Goal: Information Seeking & Learning: Learn about a topic

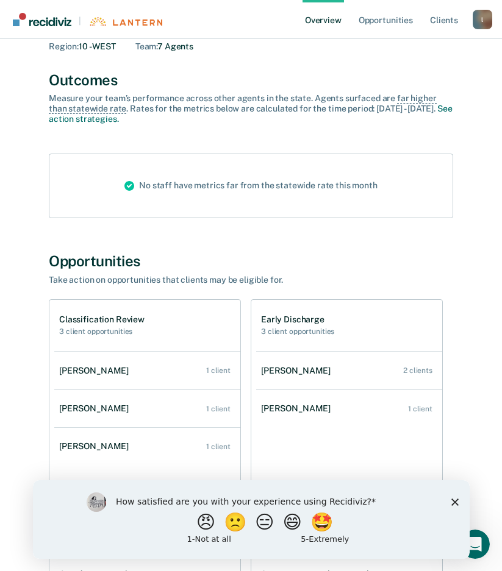
scroll to position [122, 0]
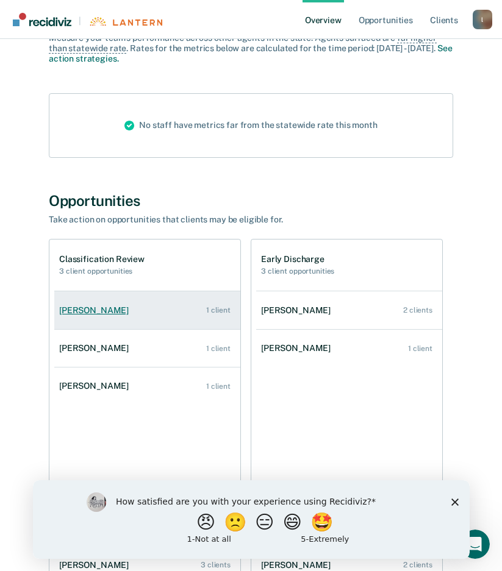
click at [93, 312] on div "[PERSON_NAME]" at bounding box center [96, 310] width 74 height 10
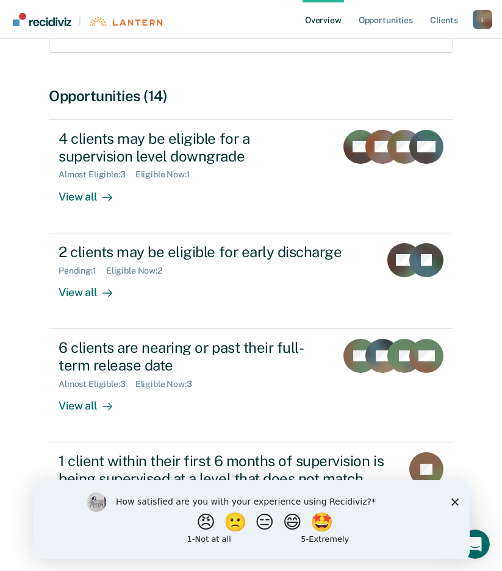
scroll to position [155, 0]
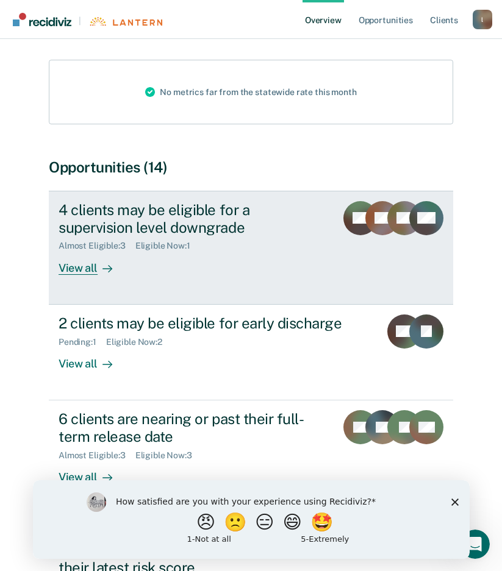
click at [68, 255] on div "View all" at bounding box center [93, 263] width 68 height 24
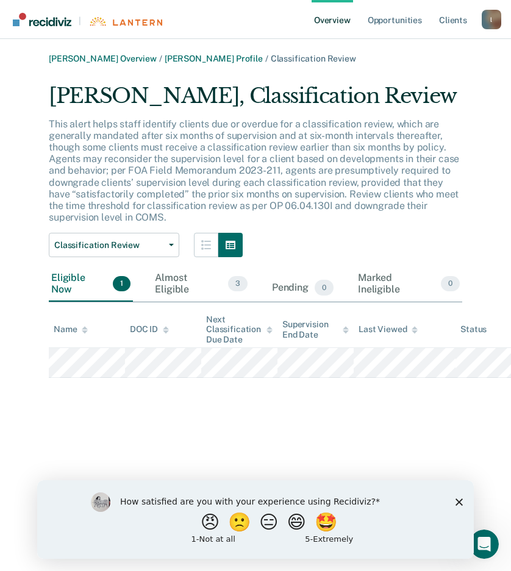
click at [335, 18] on link "Overview" at bounding box center [331, 19] width 41 height 39
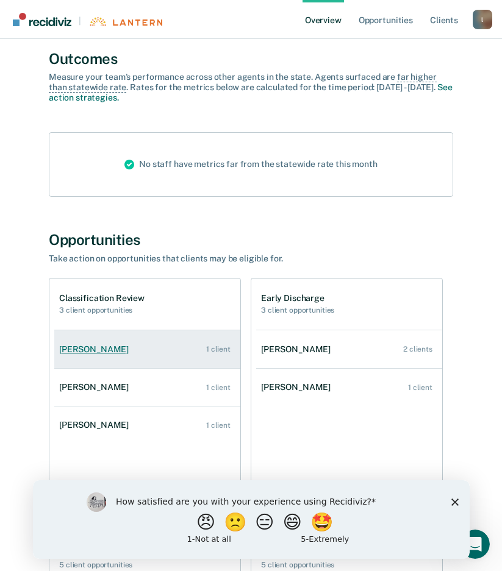
scroll to position [122, 0]
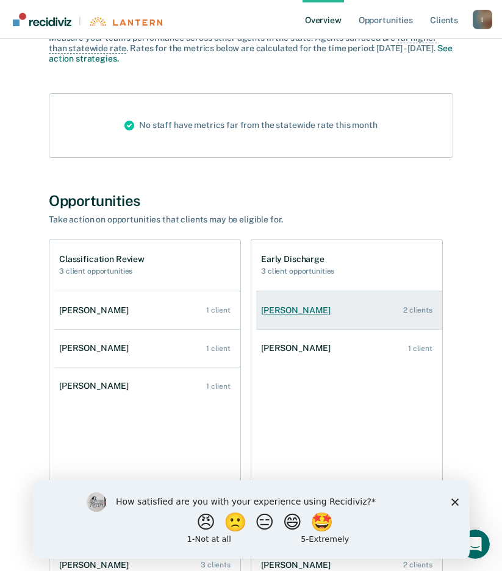
click at [283, 313] on div "[PERSON_NAME]" at bounding box center [298, 310] width 74 height 10
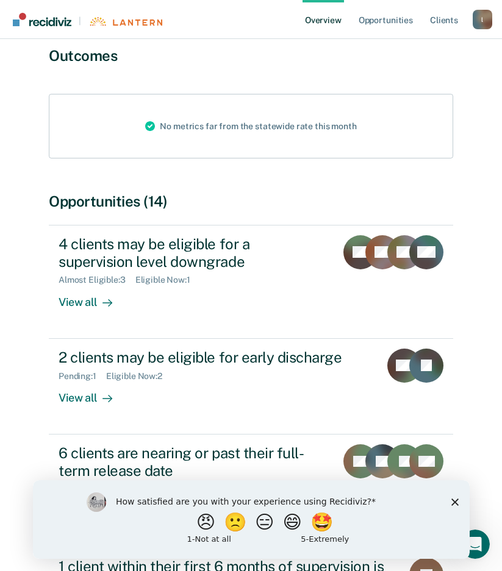
scroll to position [122, 0]
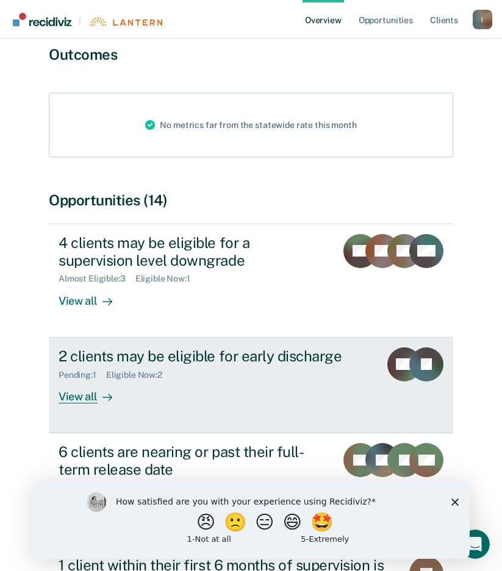
click at [77, 386] on div "View all" at bounding box center [93, 392] width 68 height 24
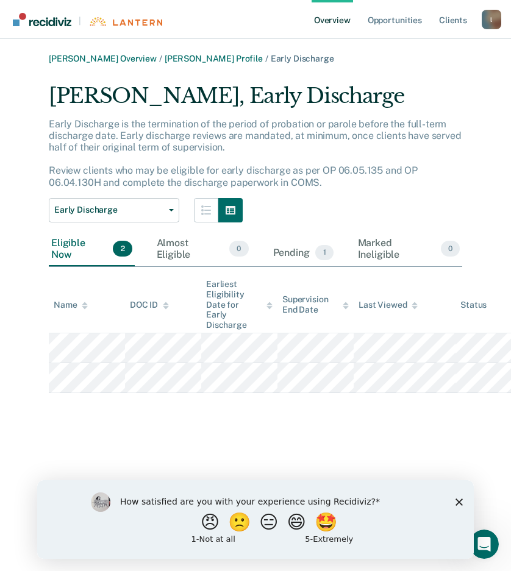
click at [339, 22] on link "Overview" at bounding box center [331, 19] width 41 height 39
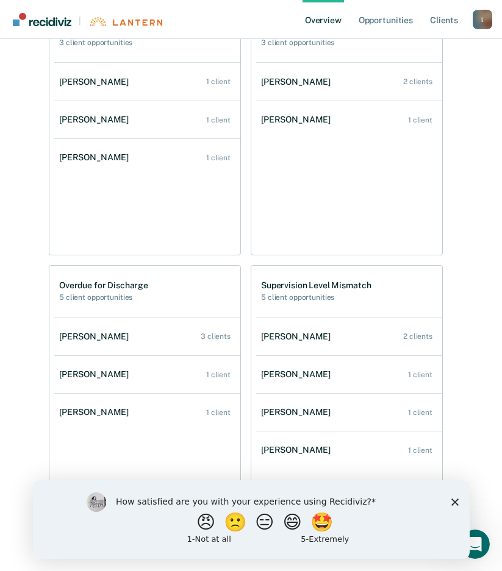
scroll to position [363, 0]
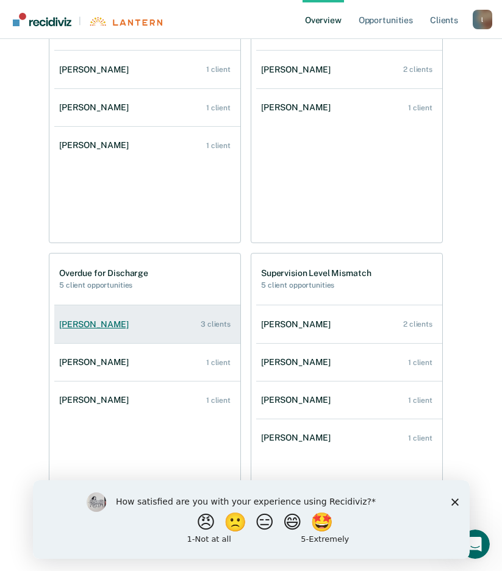
click at [99, 326] on div "[PERSON_NAME]" at bounding box center [96, 324] width 74 height 10
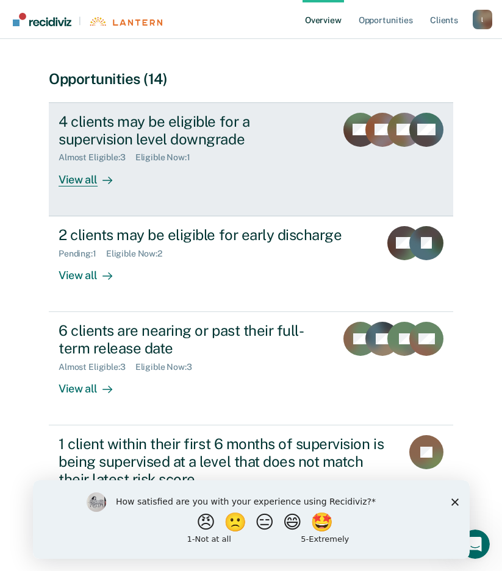
scroll to position [244, 0]
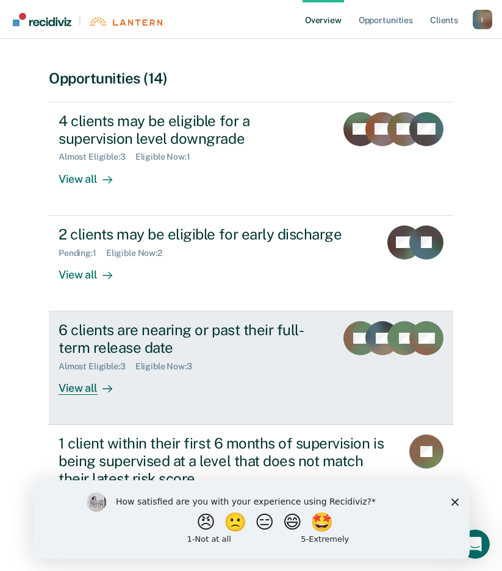
click at [88, 372] on div "View all" at bounding box center [93, 383] width 68 height 24
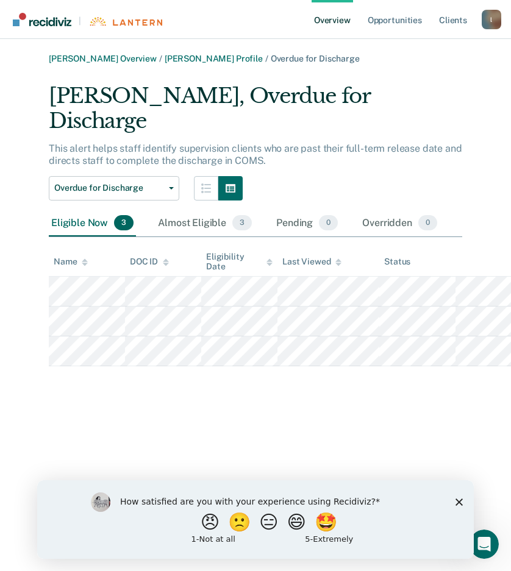
click at [342, 18] on link "Overview" at bounding box center [331, 19] width 41 height 39
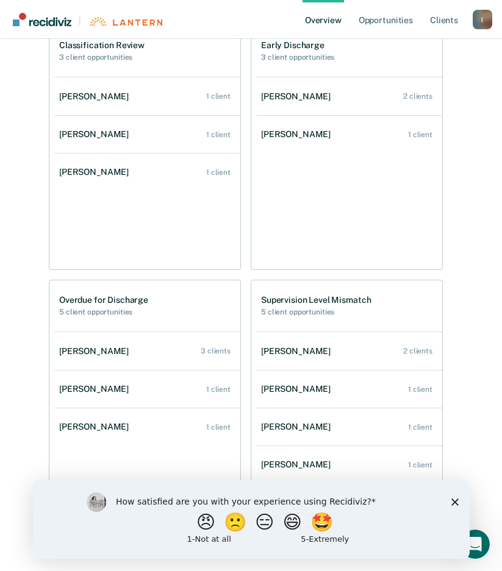
scroll to position [363, 0]
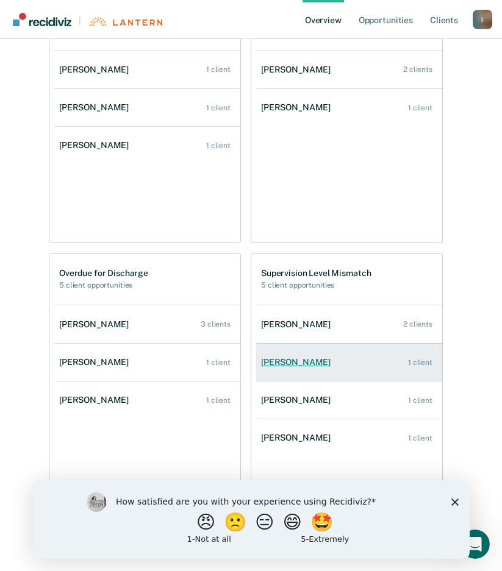
click at [280, 360] on div "[PERSON_NAME]" at bounding box center [298, 362] width 74 height 10
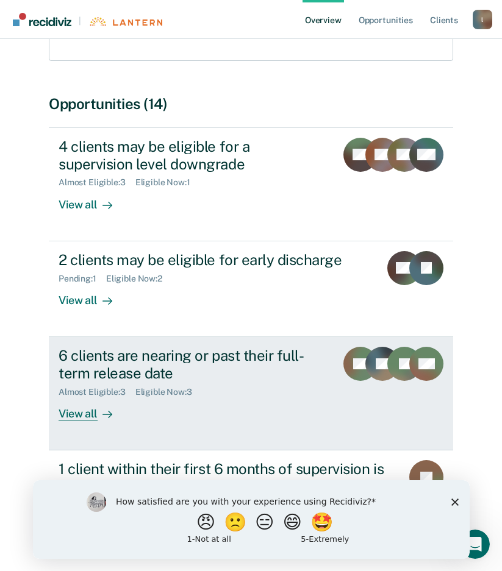
scroll to position [277, 0]
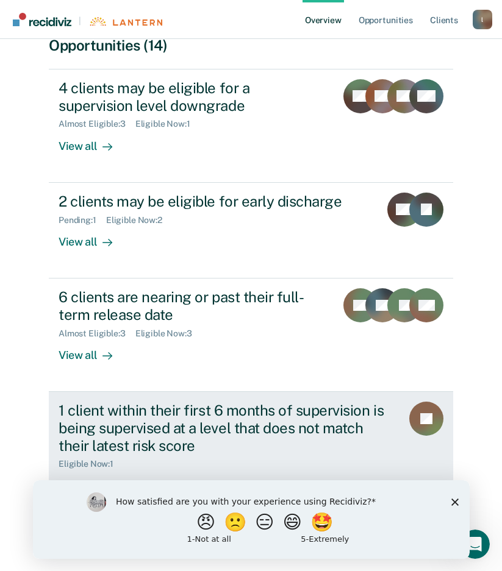
click at [69, 472] on div "View all" at bounding box center [93, 481] width 68 height 24
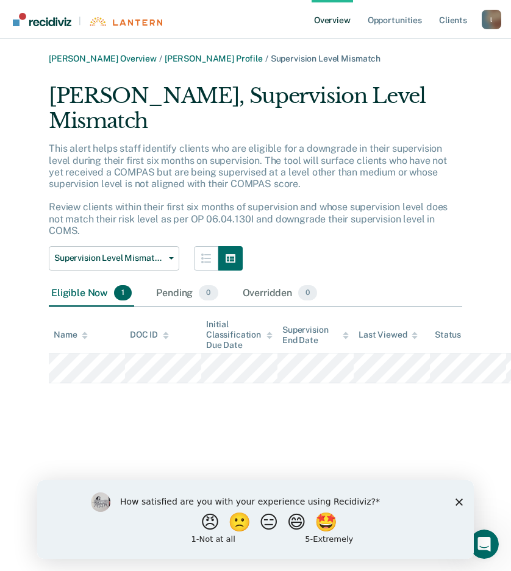
click at [333, 21] on link "Overview" at bounding box center [331, 19] width 41 height 39
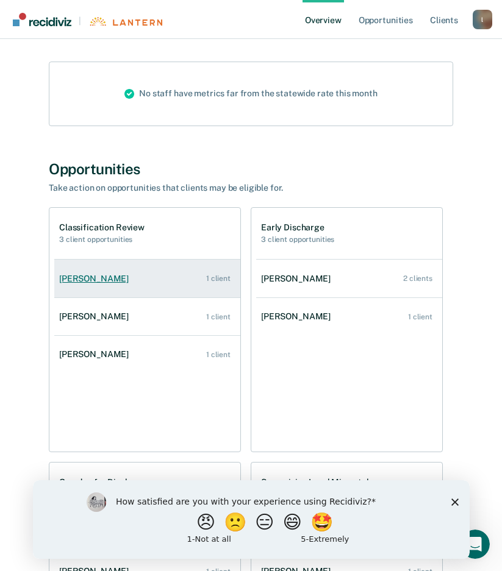
scroll to position [183, 0]
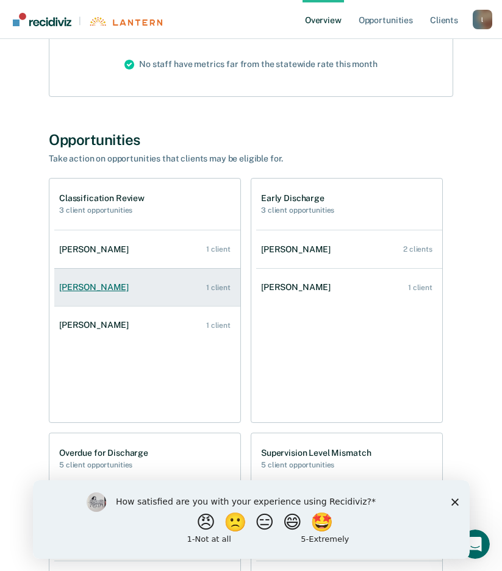
click at [88, 286] on div "[PERSON_NAME]" at bounding box center [96, 287] width 74 height 10
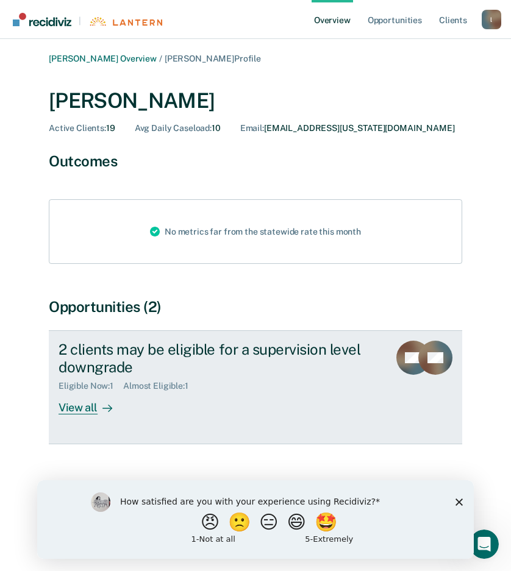
click at [77, 406] on div "View all" at bounding box center [93, 403] width 68 height 24
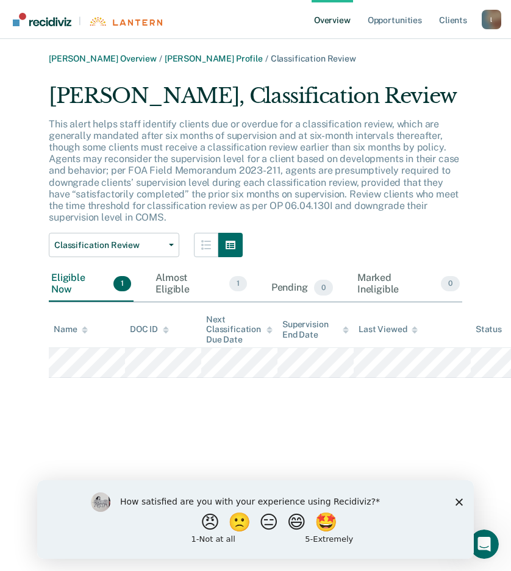
click at [332, 15] on link "Overview" at bounding box center [331, 19] width 41 height 39
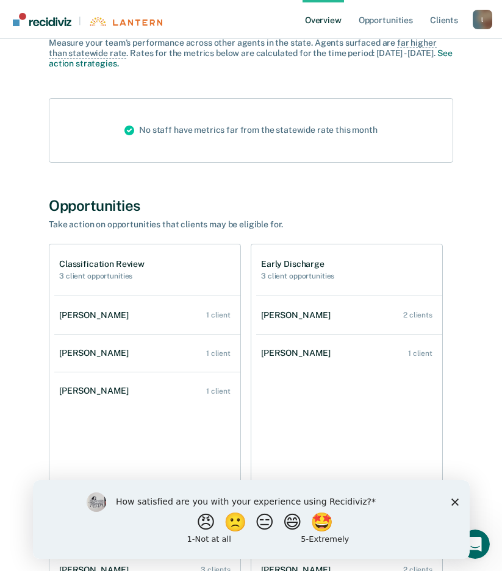
scroll to position [122, 0]
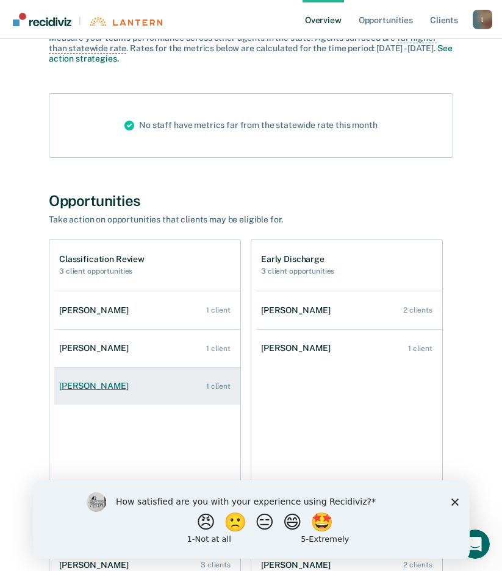
click at [105, 388] on div "[PERSON_NAME]" at bounding box center [96, 386] width 74 height 10
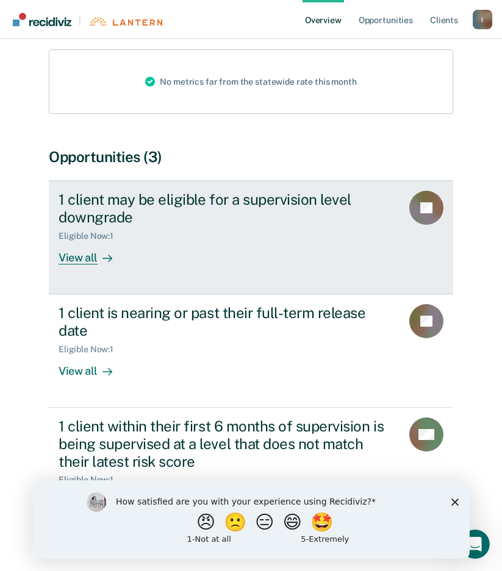
scroll to position [181, 0]
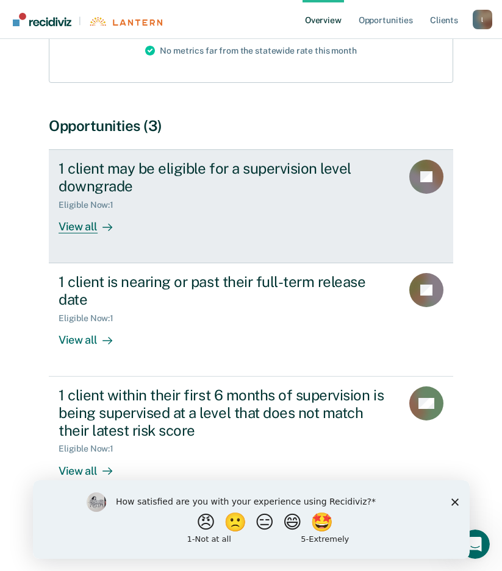
click at [91, 228] on div "View all" at bounding box center [93, 222] width 68 height 24
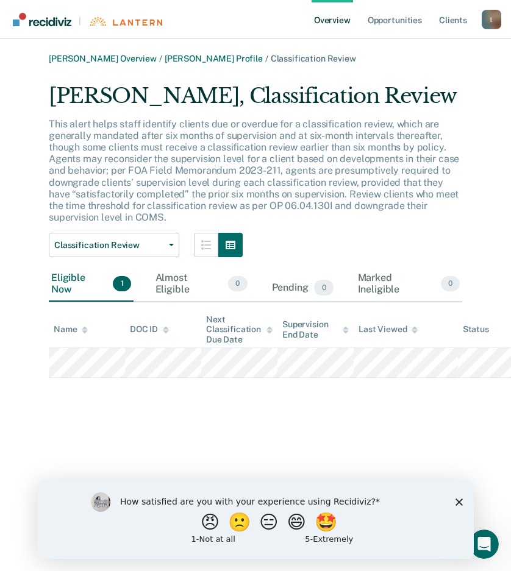
click at [343, 21] on link "Overview" at bounding box center [331, 19] width 41 height 39
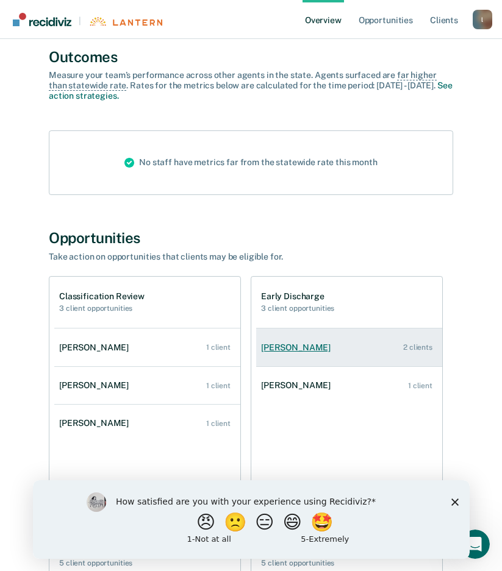
scroll to position [122, 0]
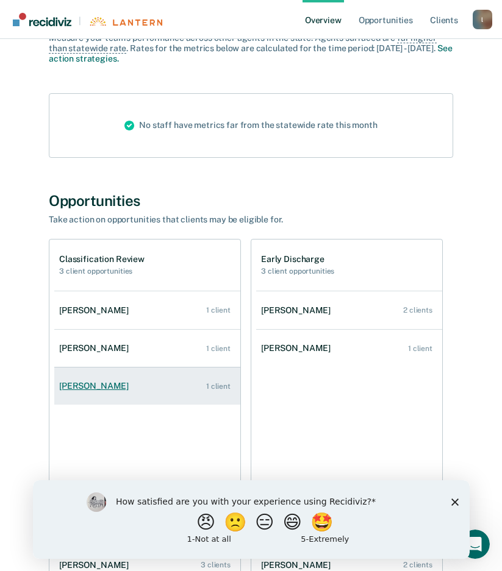
click at [114, 387] on div "[PERSON_NAME]" at bounding box center [96, 386] width 74 height 10
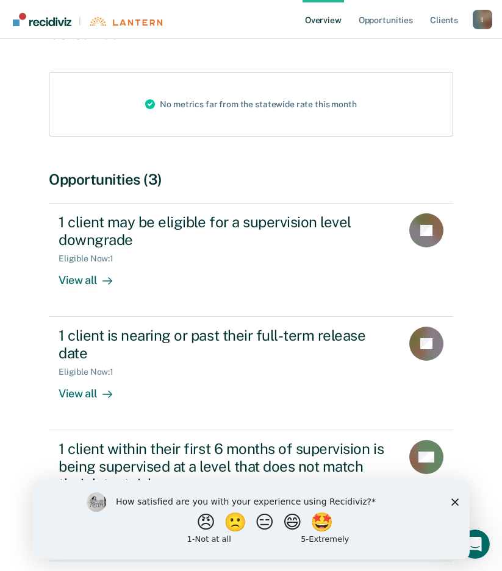
scroll to position [181, 0]
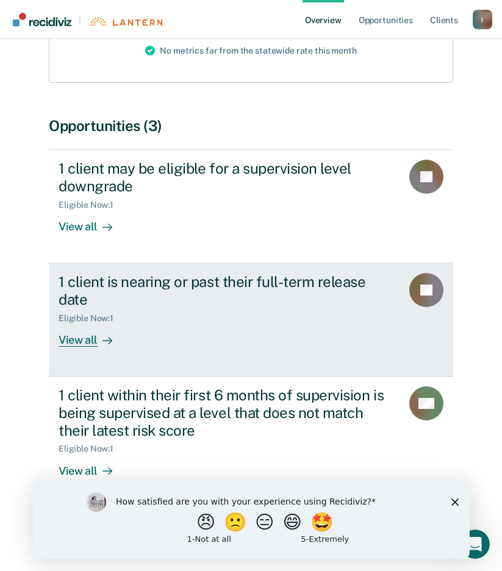
click at [81, 339] on div "View all" at bounding box center [93, 335] width 68 height 24
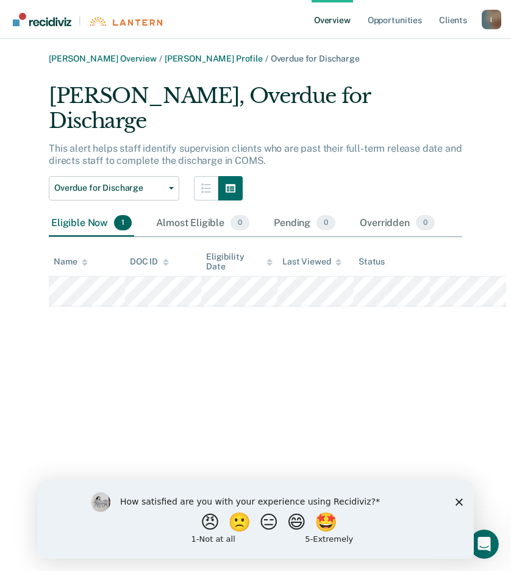
click at [331, 21] on link "Overview" at bounding box center [331, 19] width 41 height 39
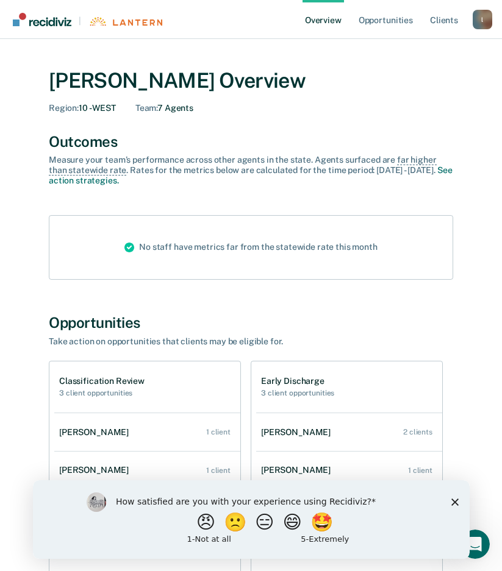
scroll to position [183, 0]
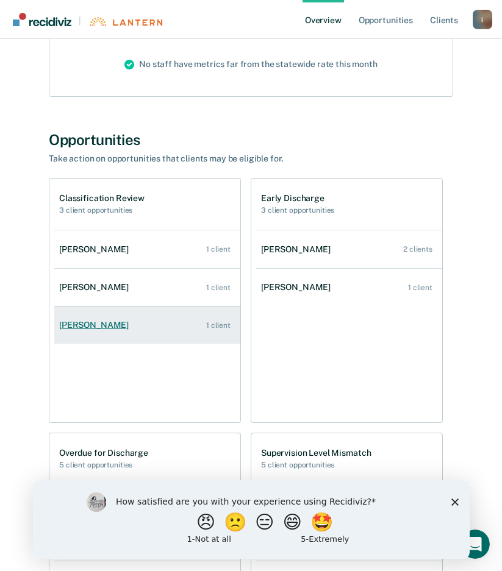
click at [116, 326] on div "[PERSON_NAME]" at bounding box center [96, 325] width 74 height 10
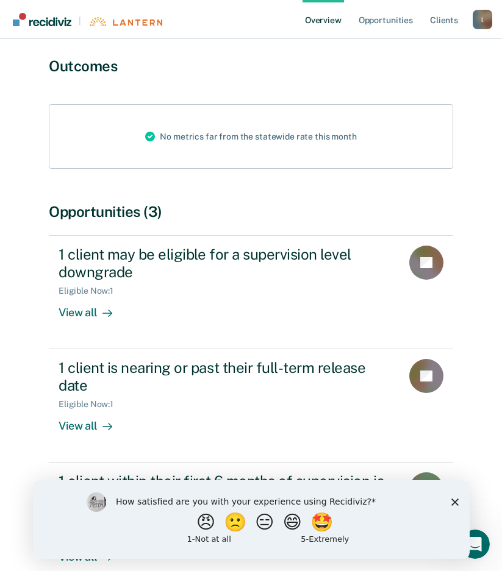
scroll to position [181, 0]
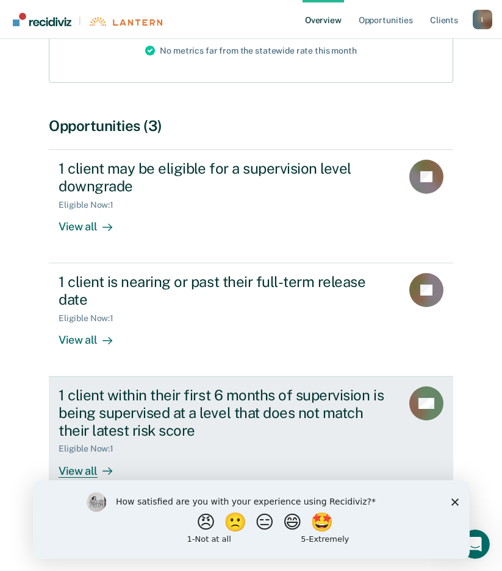
click at [72, 472] on div "View all" at bounding box center [93, 466] width 68 height 24
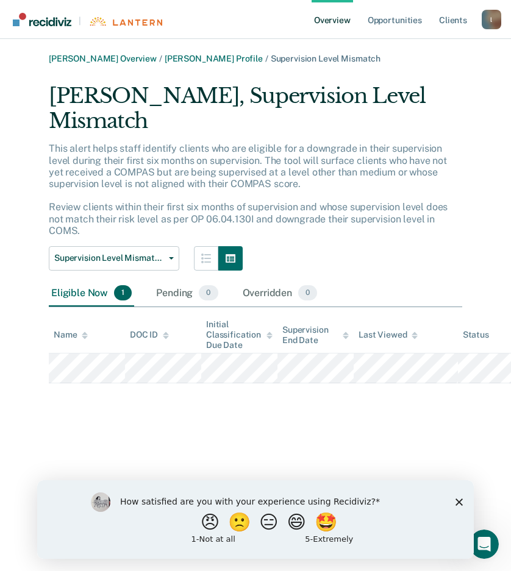
click at [335, 23] on link "Overview" at bounding box center [331, 19] width 41 height 39
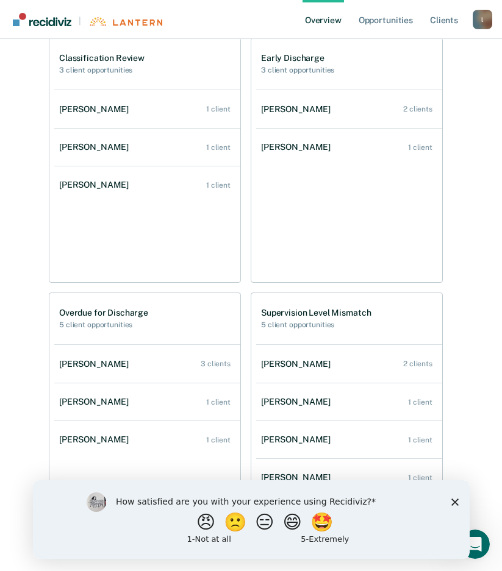
scroll to position [302, 0]
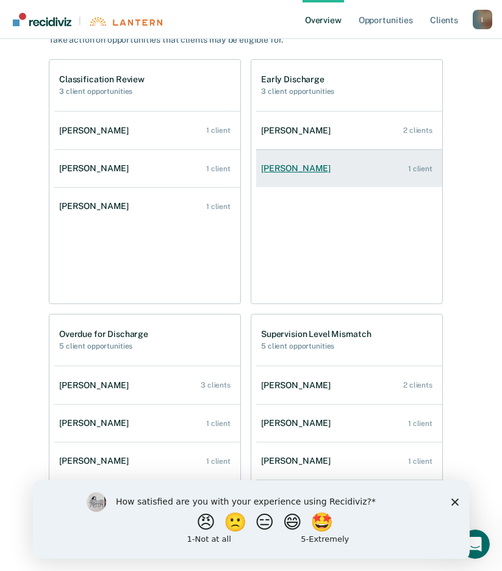
click at [288, 170] on div "[PERSON_NAME]" at bounding box center [298, 168] width 74 height 10
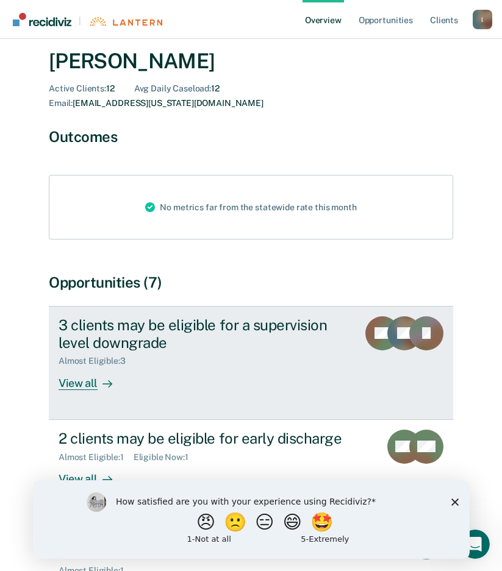
scroll to position [61, 0]
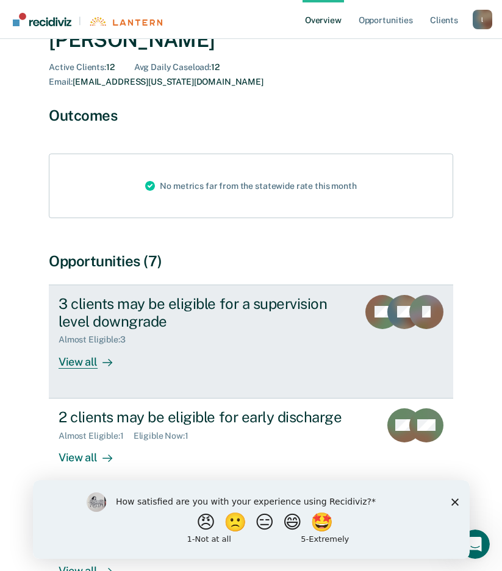
click at [76, 345] on div "View all" at bounding box center [93, 357] width 68 height 24
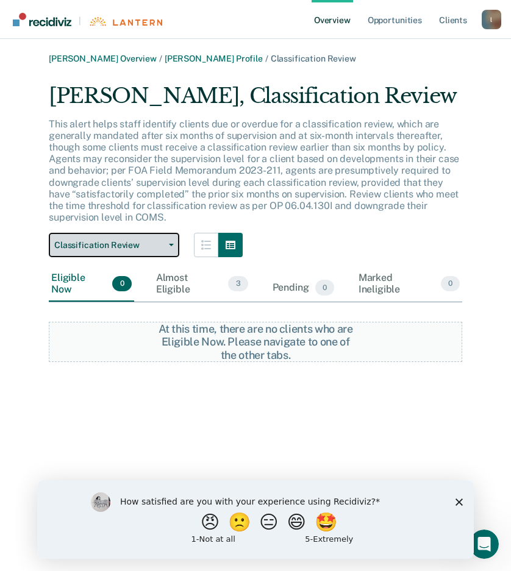
click at [170, 243] on button "Classification Review" at bounding box center [114, 245] width 130 height 24
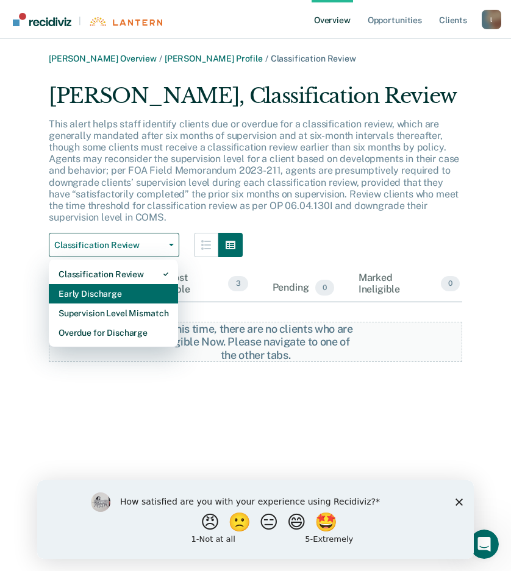
click at [98, 294] on div "Early Discharge" at bounding box center [114, 294] width 110 height 20
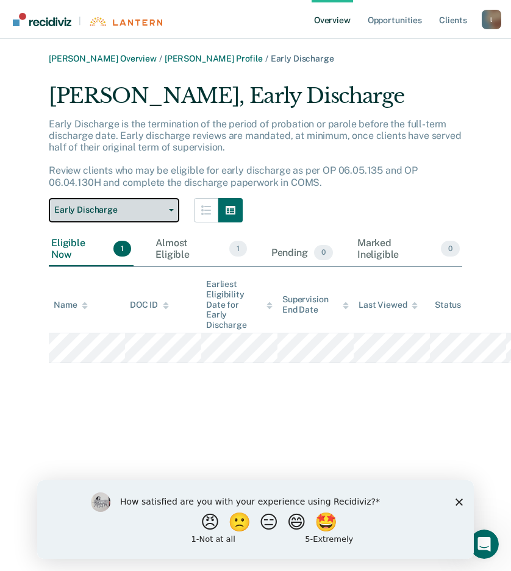
click at [169, 211] on icon "button" at bounding box center [171, 210] width 5 height 2
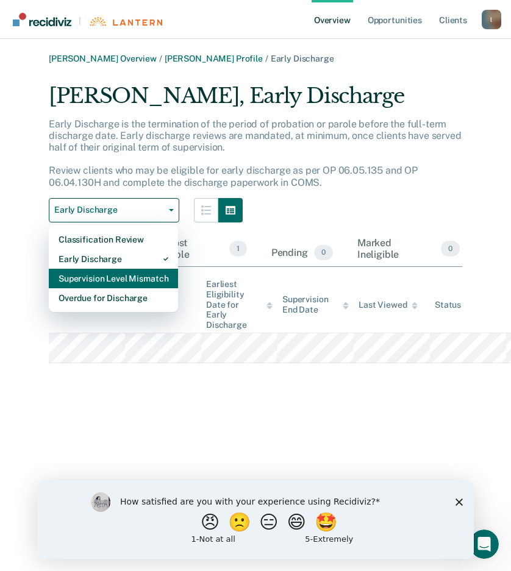
click at [143, 282] on div "Supervision Level Mismatch" at bounding box center [114, 279] width 110 height 20
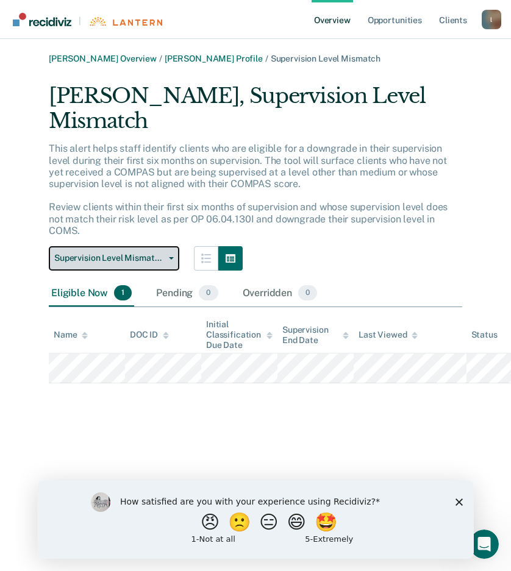
click at [177, 254] on button "Supervision Level Mismatch" at bounding box center [114, 258] width 130 height 24
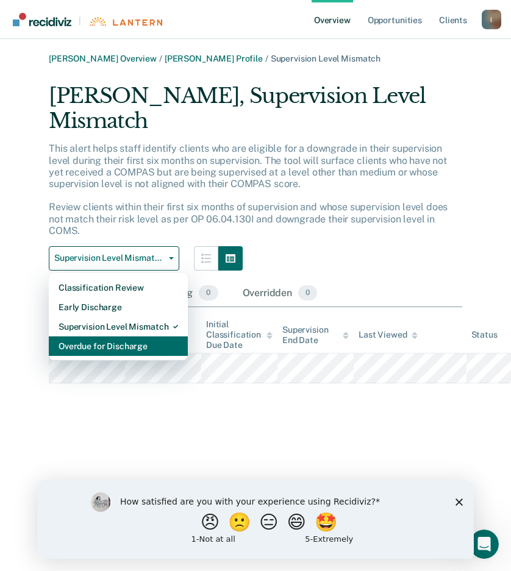
click at [124, 346] on div "Overdue for Discharge" at bounding box center [118, 346] width 119 height 20
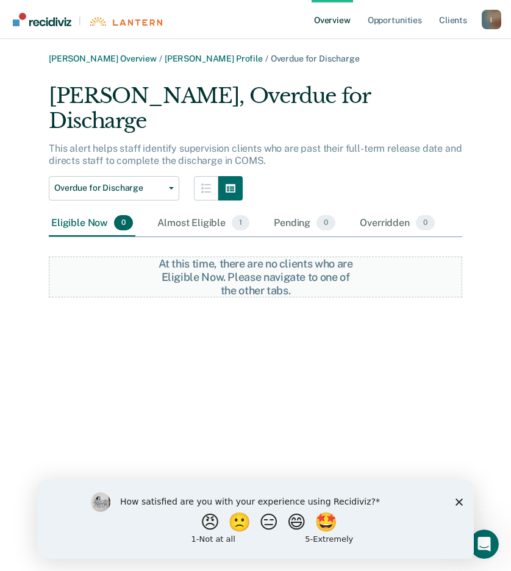
click at [460, 503] on polygon "Close survey" at bounding box center [458, 501] width 7 height 7
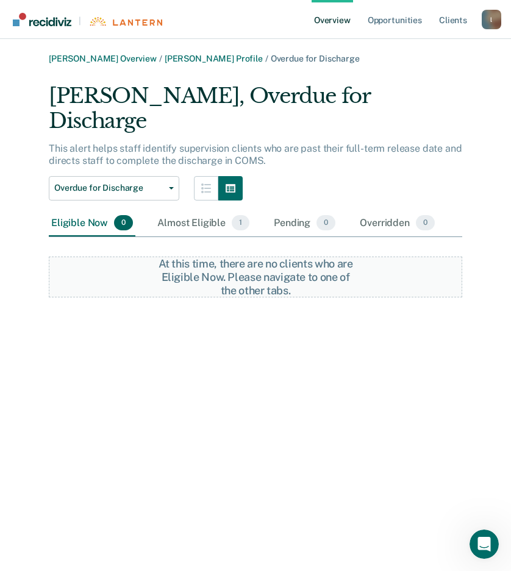
click at [346, 18] on link "Overview" at bounding box center [331, 19] width 41 height 39
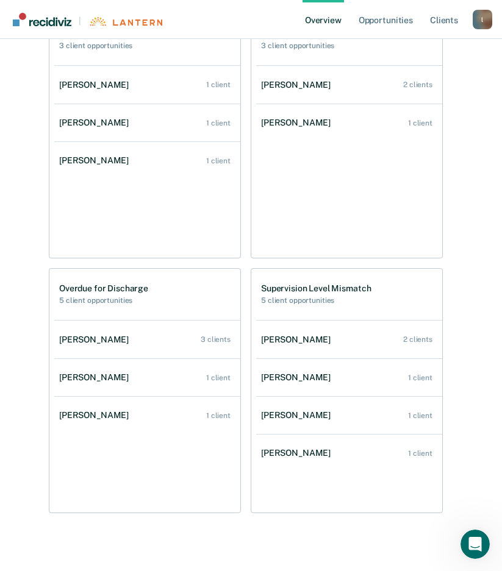
scroll to position [363, 0]
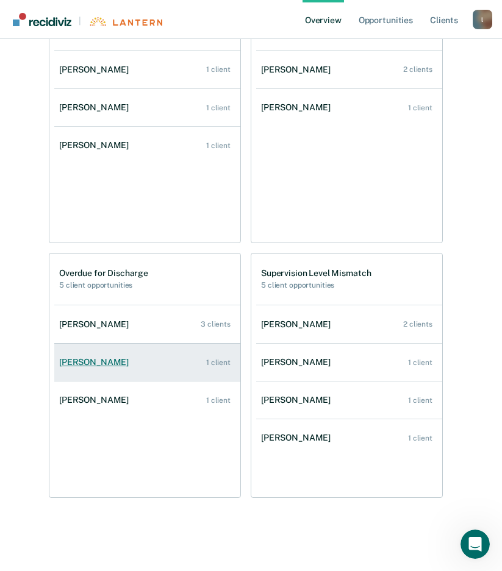
click at [100, 361] on div "[PERSON_NAME]" at bounding box center [96, 362] width 74 height 10
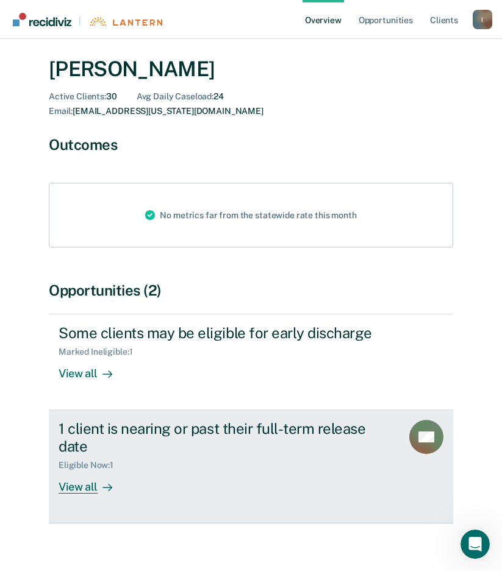
scroll to position [32, 0]
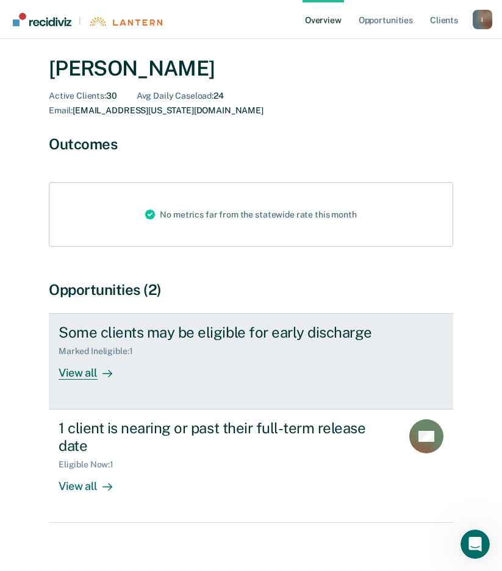
click at [86, 358] on div "View all" at bounding box center [93, 368] width 68 height 24
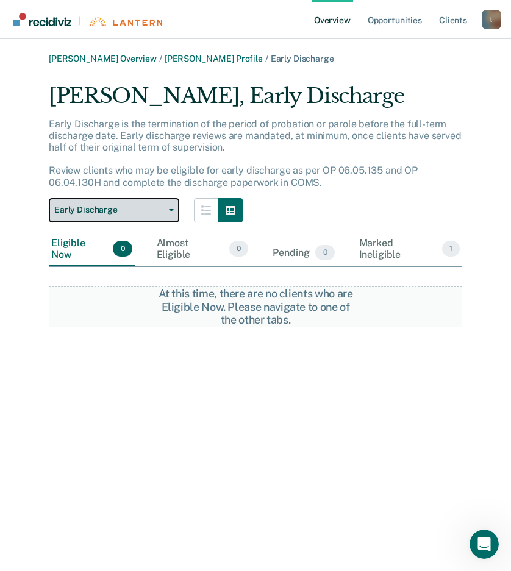
click at [171, 209] on icon "button" at bounding box center [171, 210] width 5 height 2
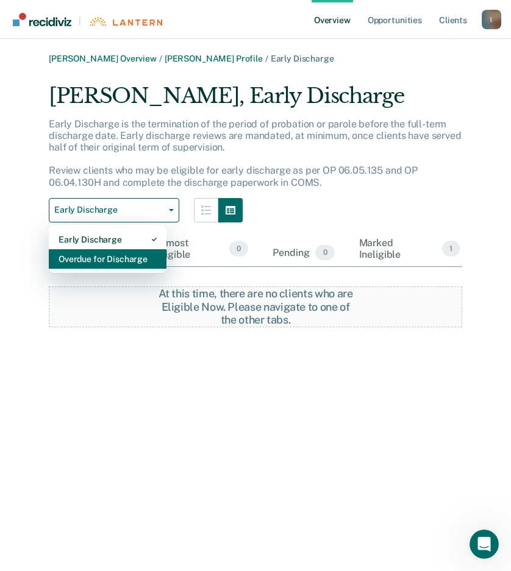
click at [102, 262] on div "Overdue for Discharge" at bounding box center [108, 259] width 98 height 20
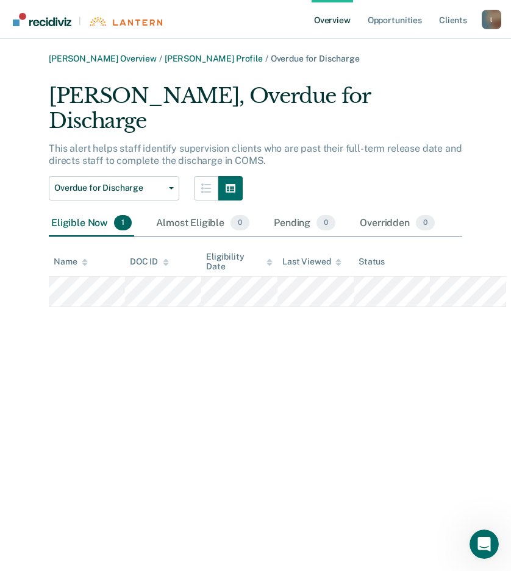
click at [345, 21] on link "Overview" at bounding box center [331, 19] width 41 height 39
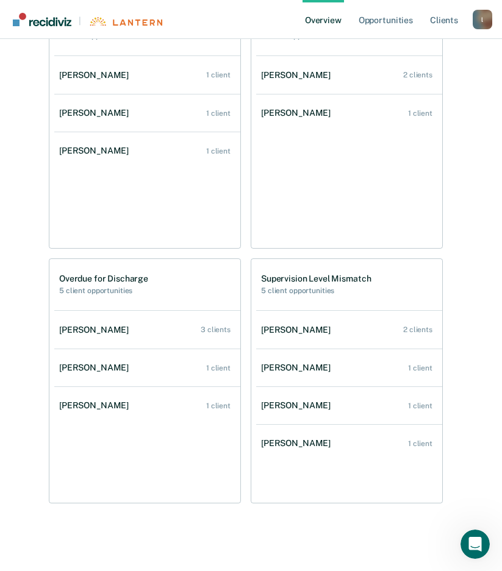
scroll to position [363, 0]
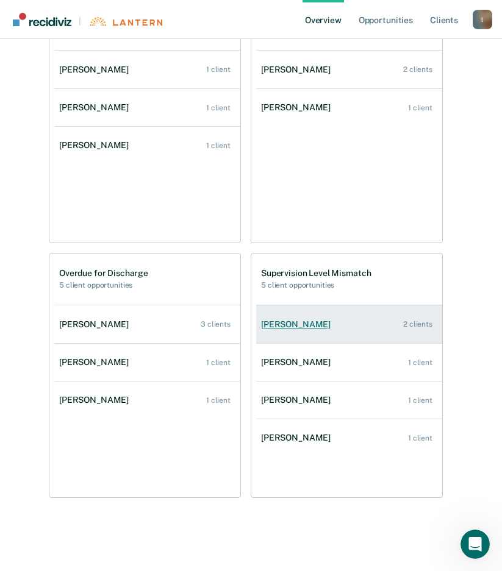
click at [288, 327] on div "[PERSON_NAME]" at bounding box center [298, 324] width 74 height 10
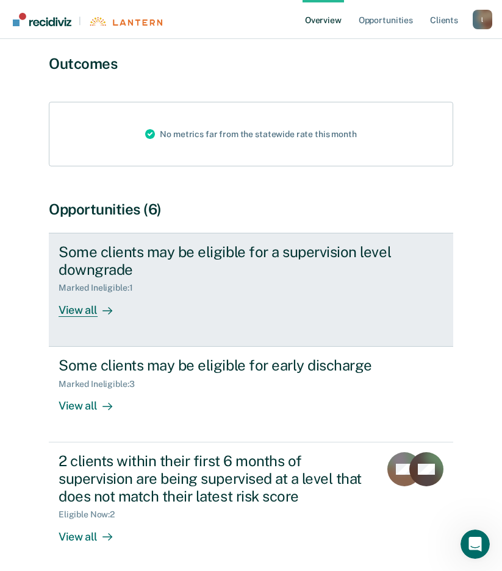
scroll to position [122, 0]
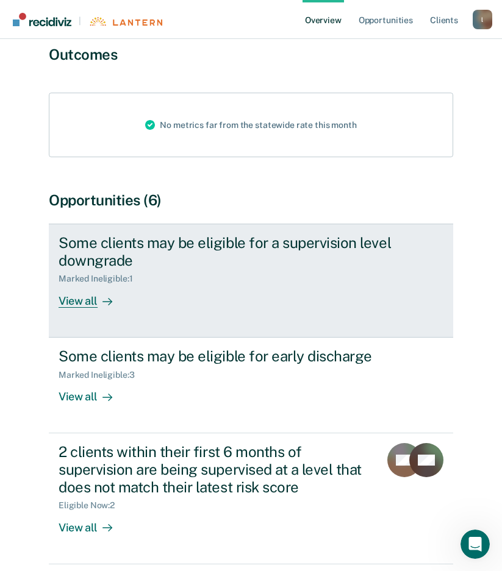
click at [66, 284] on div "View all" at bounding box center [93, 296] width 68 height 24
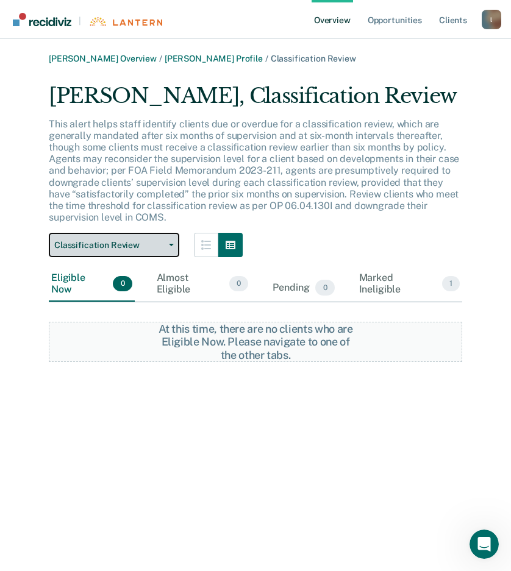
click at [175, 244] on button "Classification Review" at bounding box center [114, 245] width 130 height 24
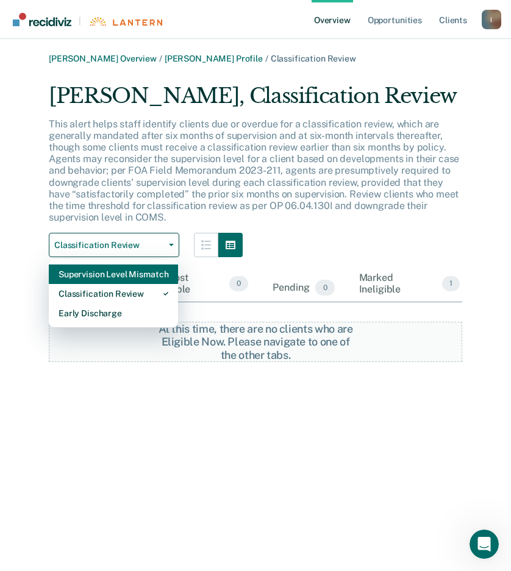
click at [129, 277] on div "Supervision Level Mismatch" at bounding box center [114, 274] width 110 height 20
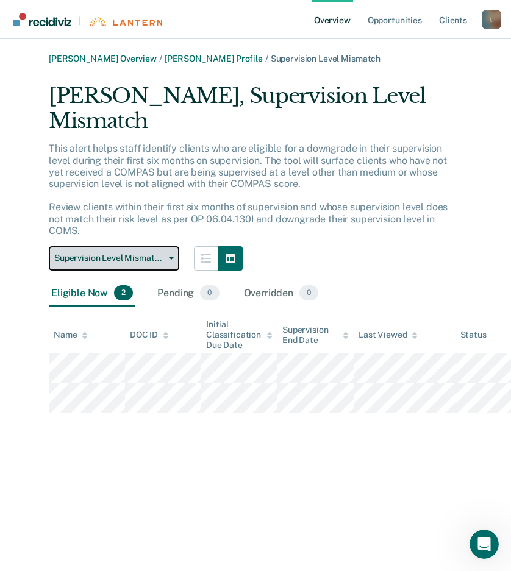
click at [171, 257] on icon "button" at bounding box center [171, 258] width 5 height 2
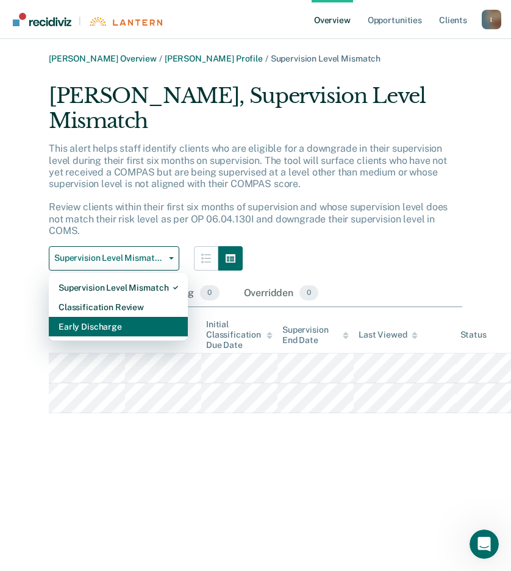
click at [117, 325] on div "Early Discharge" at bounding box center [118, 327] width 119 height 20
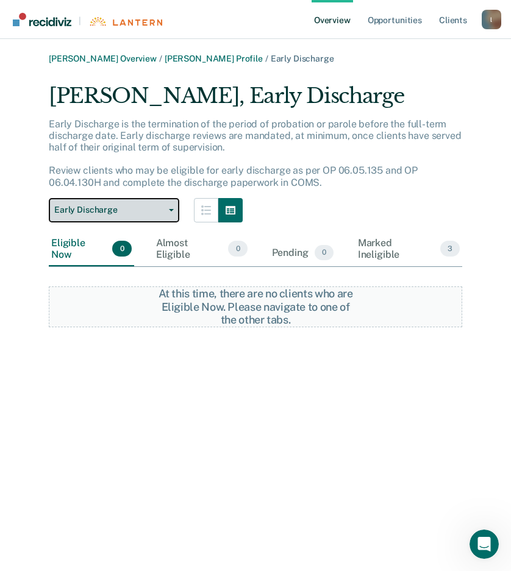
click at [176, 211] on button "Early Discharge" at bounding box center [114, 210] width 130 height 24
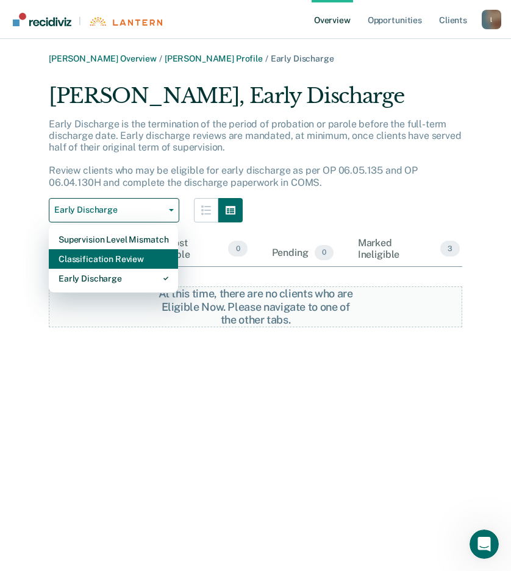
click at [141, 258] on div "Classification Review" at bounding box center [114, 259] width 110 height 20
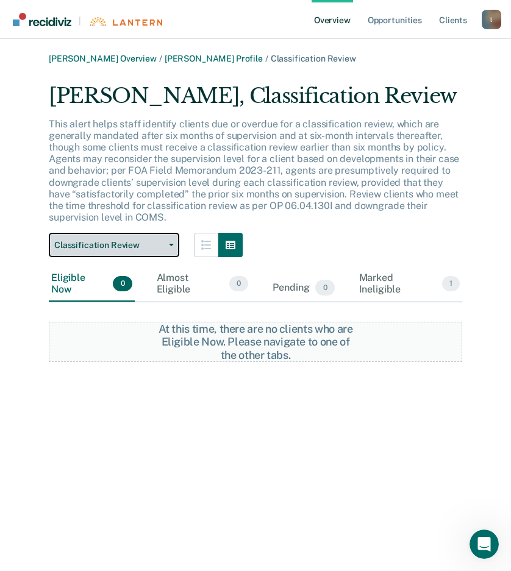
click at [170, 243] on button "Classification Review" at bounding box center [114, 245] width 130 height 24
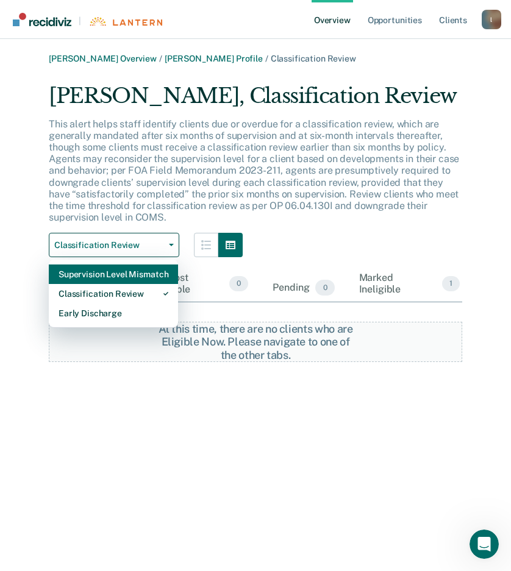
click at [135, 271] on div "Supervision Level Mismatch" at bounding box center [114, 274] width 110 height 20
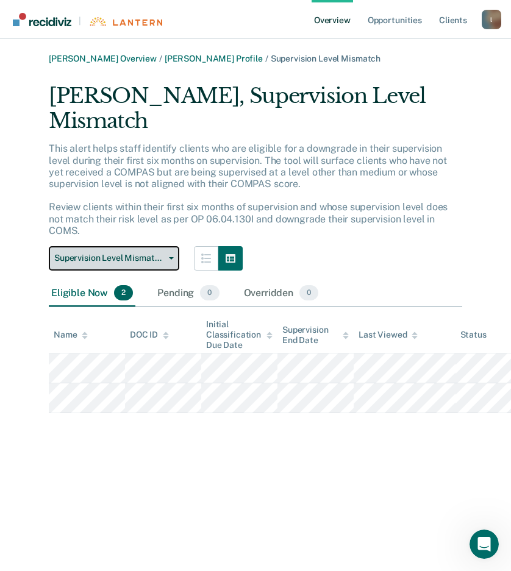
click at [171, 257] on icon "button" at bounding box center [171, 258] width 5 height 2
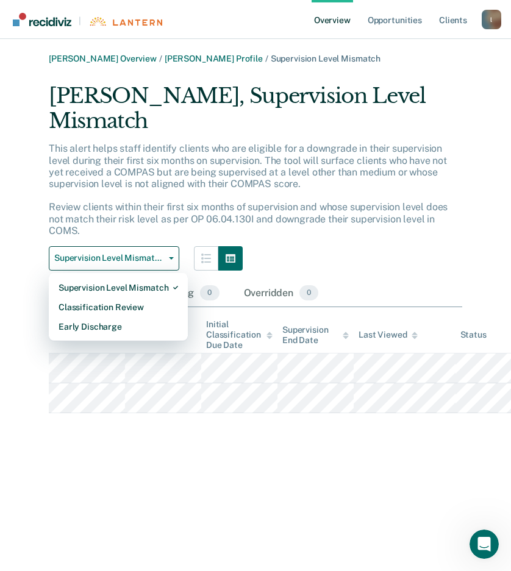
click at [326, 18] on link "Overview" at bounding box center [331, 19] width 41 height 39
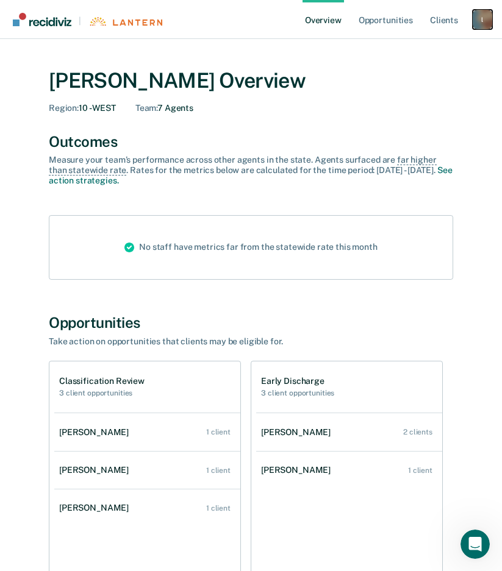
click at [478, 12] on div "l" at bounding box center [482, 20] width 20 height 20
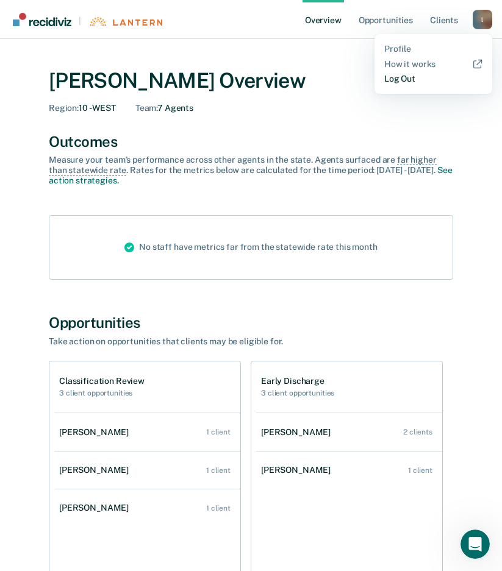
click at [391, 77] on link "Log Out" at bounding box center [433, 79] width 98 height 10
